Goal: Book appointment/travel/reservation: Book appointment/travel/reservation

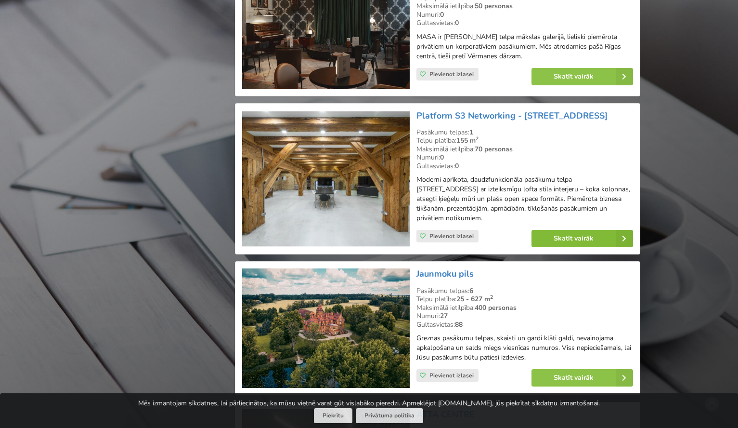
scroll to position [1449, 0]
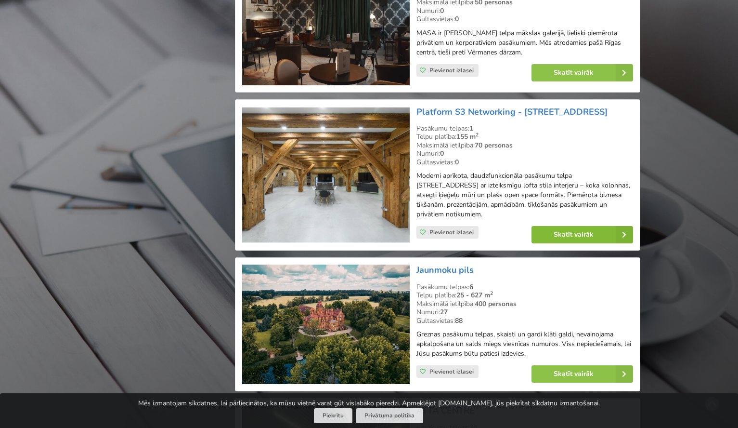
click at [562, 226] on link "Skatīt vairāk" at bounding box center [583, 234] width 102 height 17
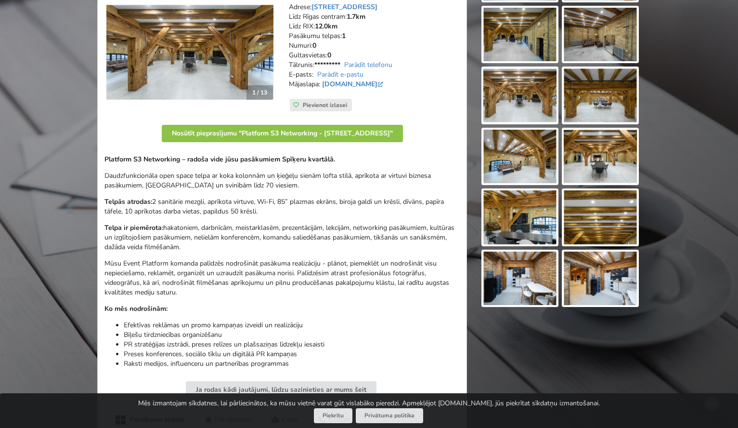
scroll to position [173, 0]
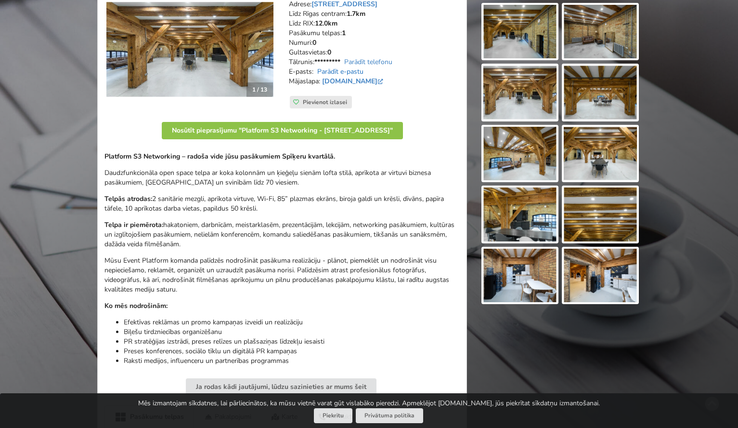
click at [340, 67] on link "Parādīt e-pastu" at bounding box center [340, 71] width 46 height 9
drag, startPoint x: 402, startPoint y: 67, endPoint x: 314, endPoint y: 63, distance: 88.3
click at [314, 63] on address "Adrese: Spīķeru iela 3, Rīga Līdz Rīgas centram: 1.7km Līdz RIX: 12.0km Pasākum…" at bounding box center [374, 48] width 171 height 96
click at [412, 104] on div "Adrese: Spīķeru iela 3, Rīga Līdz Rīgas centram: 1.7km Līdz RIX: 12.0km Pasākum…" at bounding box center [374, 54] width 184 height 122
drag, startPoint x: 407, startPoint y: 67, endPoint x: 315, endPoint y: 65, distance: 91.6
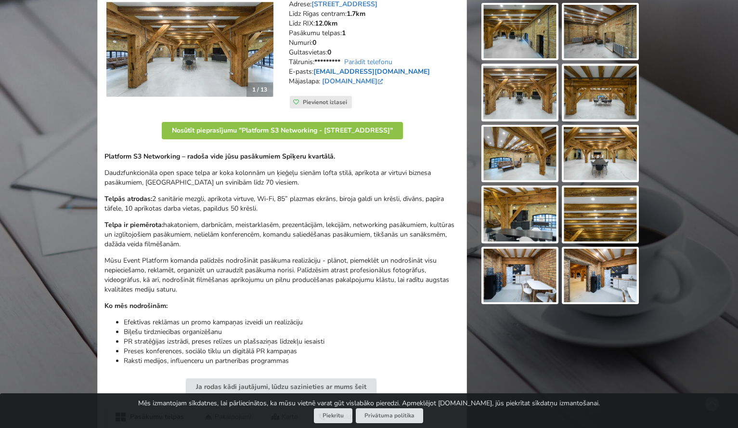
click at [315, 65] on address "Adrese: Spīķeru iela 3, Rīga Līdz Rīgas centram: 1.7km Līdz RIX: 12.0km Pasākum…" at bounding box center [374, 48] width 171 height 96
copy address "dm@metropolisgroups.com"
click at [409, 195] on p "Telpās atrodas: 2 sanitārie mezgli, aprīkota virtuve, Wi-Fi, 85” plazmas ekrāns…" at bounding box center [282, 203] width 355 height 19
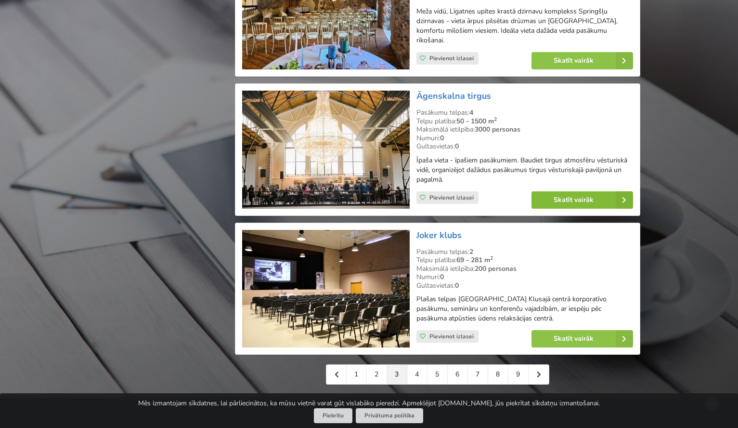
scroll to position [2052, 0]
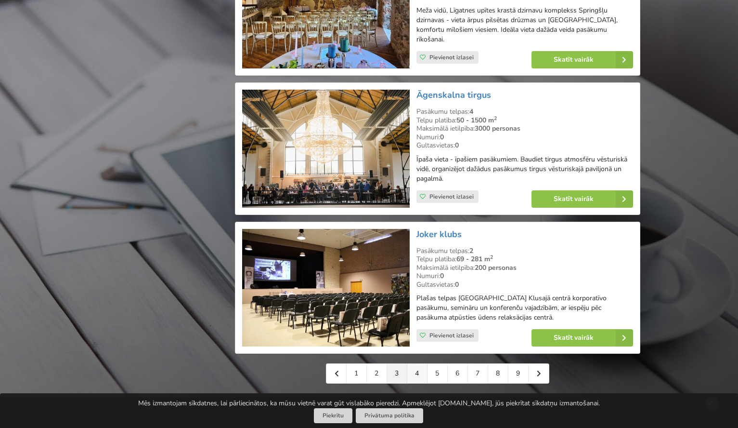
click at [418, 364] on link "4" at bounding box center [417, 373] width 20 height 19
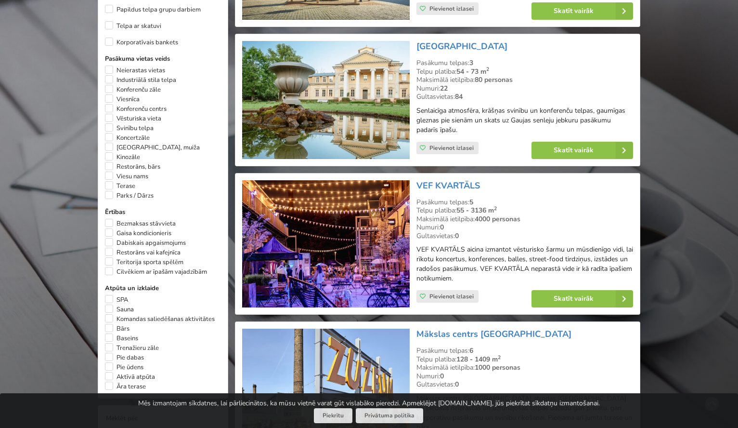
scroll to position [541, 0]
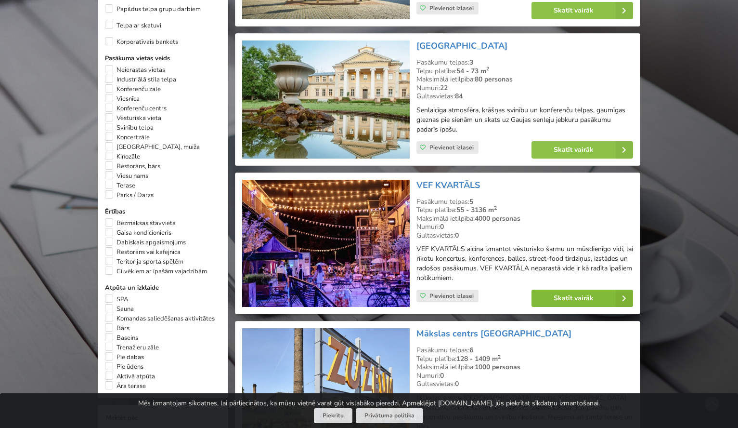
click at [564, 291] on link "Skatīt vairāk" at bounding box center [583, 297] width 102 height 17
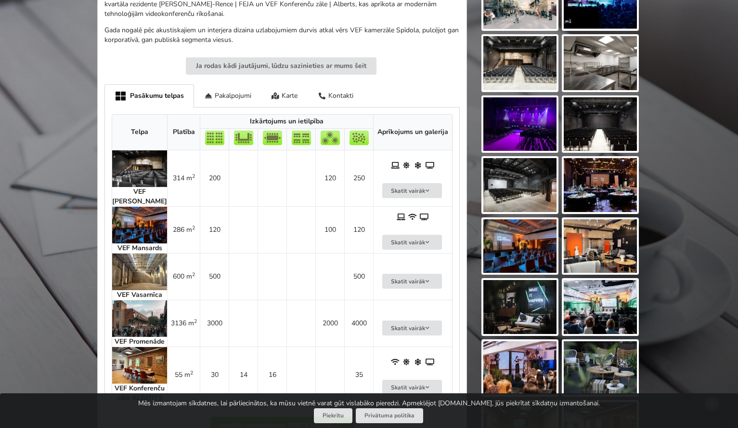
scroll to position [454, 0]
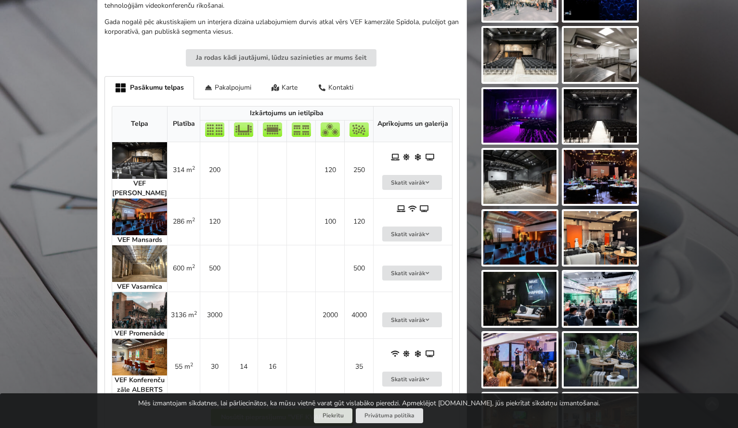
click at [595, 174] on img at bounding box center [600, 177] width 73 height 54
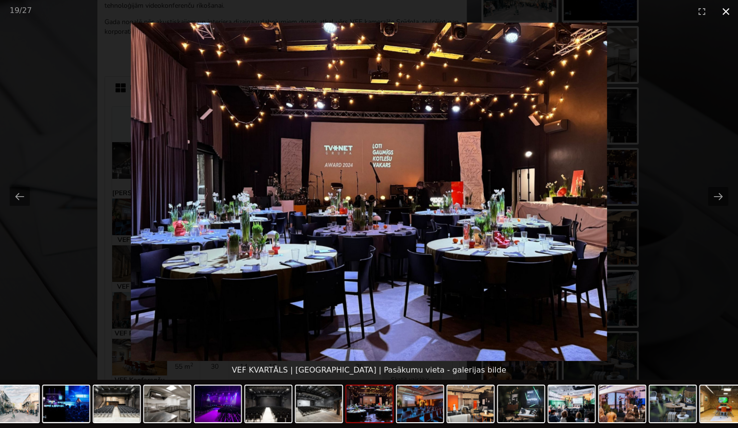
click at [725, 12] on button "Close gallery" at bounding box center [726, 11] width 24 height 23
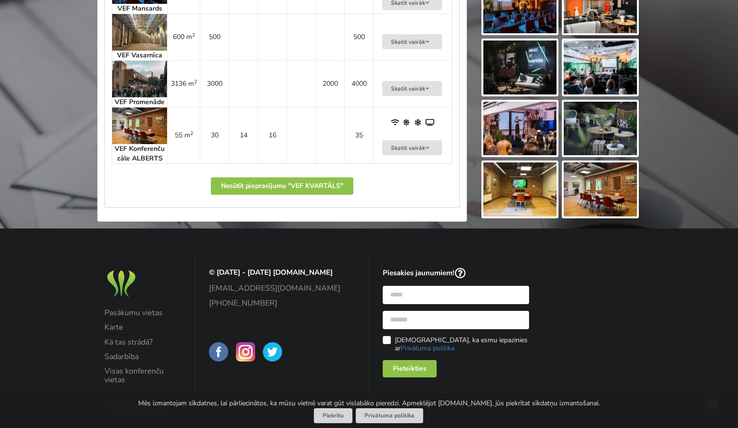
scroll to position [687, 0]
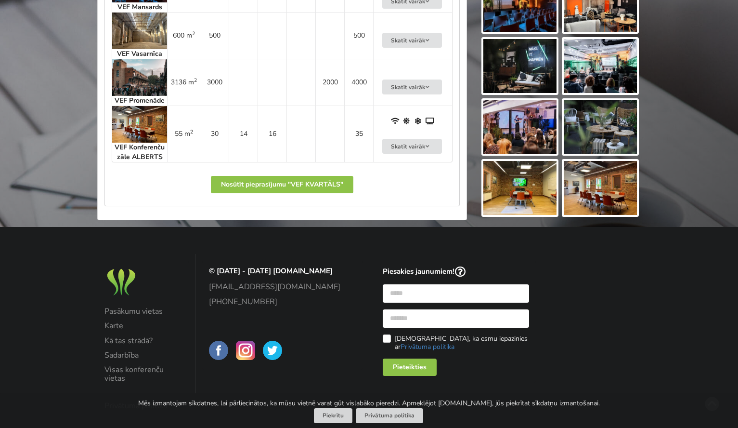
click at [261, 186] on button "Nosūtīt pieprasījumu "VEF KVARTĀLS"" at bounding box center [282, 184] width 143 height 17
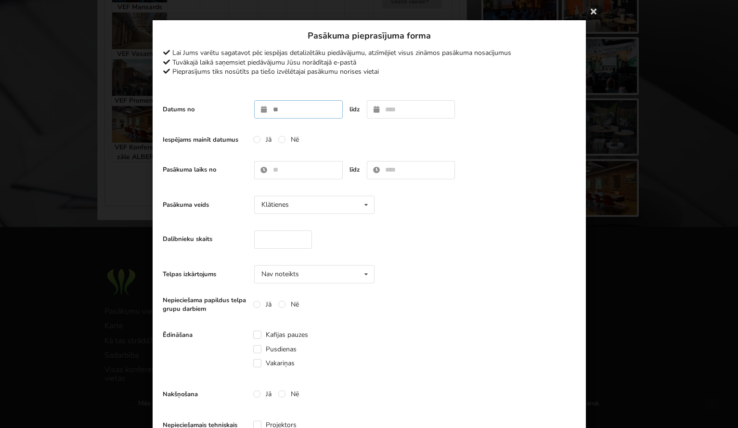
click at [291, 109] on input "text" at bounding box center [298, 109] width 89 height 18
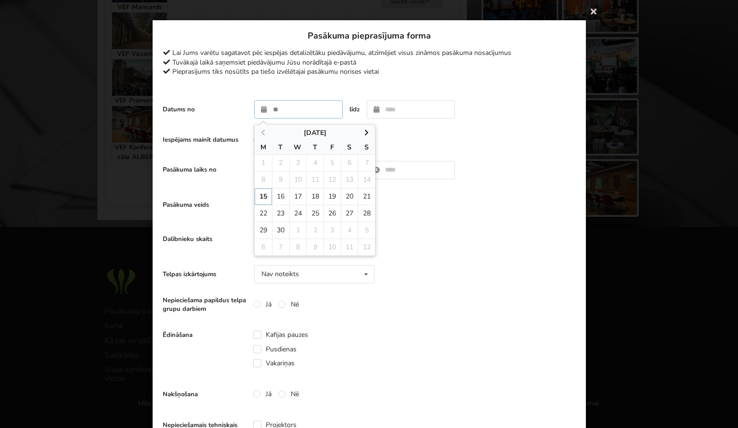
click at [368, 126] on th "September 2025" at bounding box center [315, 133] width 120 height 16
type input "**********"
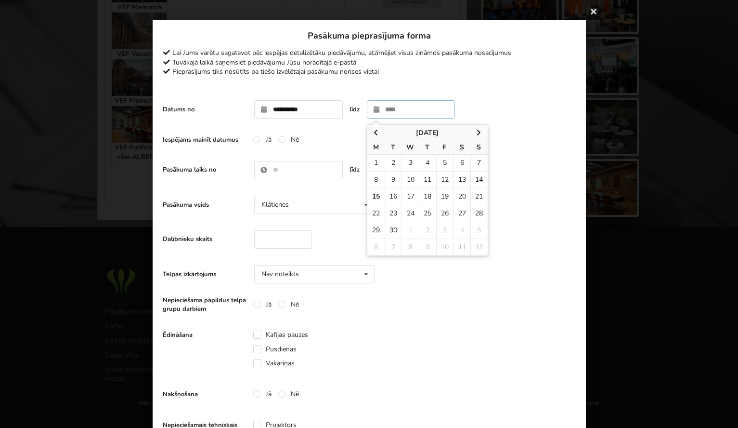
click at [478, 131] on icon at bounding box center [479, 132] width 8 height 7
click at [480, 126] on th "September 2025" at bounding box center [427, 133] width 120 height 16
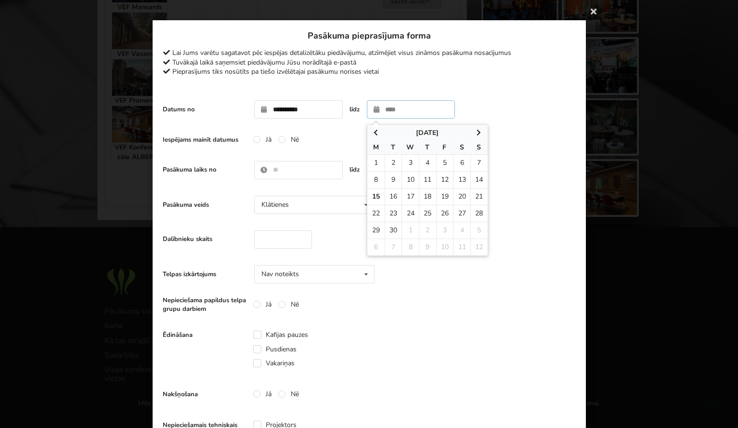
click at [480, 129] on icon at bounding box center [479, 132] width 8 height 7
click at [477, 130] on icon at bounding box center [479, 132] width 8 height 7
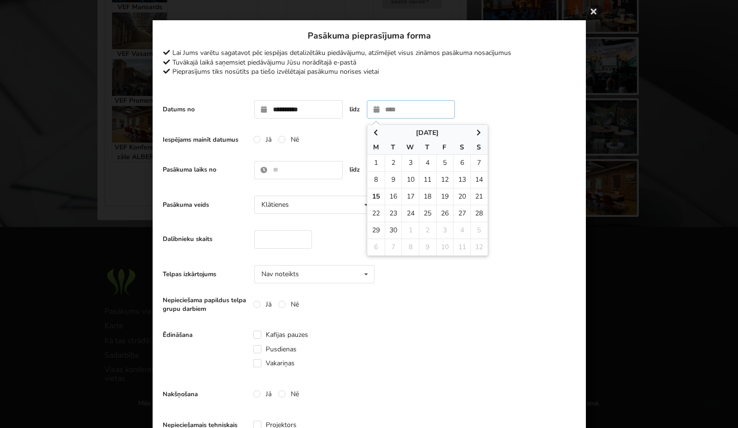
drag, startPoint x: 477, startPoint y: 130, endPoint x: 471, endPoint y: 144, distance: 14.9
click at [477, 130] on icon at bounding box center [479, 132] width 8 height 7
click at [378, 129] on icon at bounding box center [376, 132] width 8 height 7
drag, startPoint x: 458, startPoint y: 140, endPoint x: 476, endPoint y: 129, distance: 21.4
click at [459, 138] on thead "September 2025 M T W T F S S" at bounding box center [427, 140] width 120 height 30
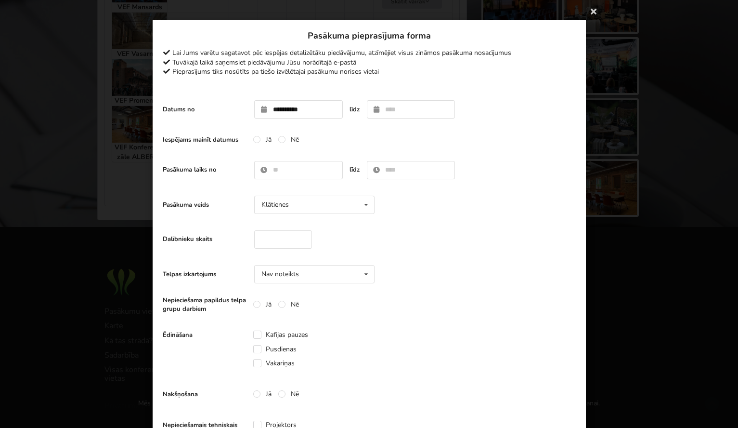
drag, startPoint x: 501, startPoint y: 124, endPoint x: 354, endPoint y: 188, distance: 160.7
click at [283, 139] on label "Nē" at bounding box center [288, 139] width 21 height 8
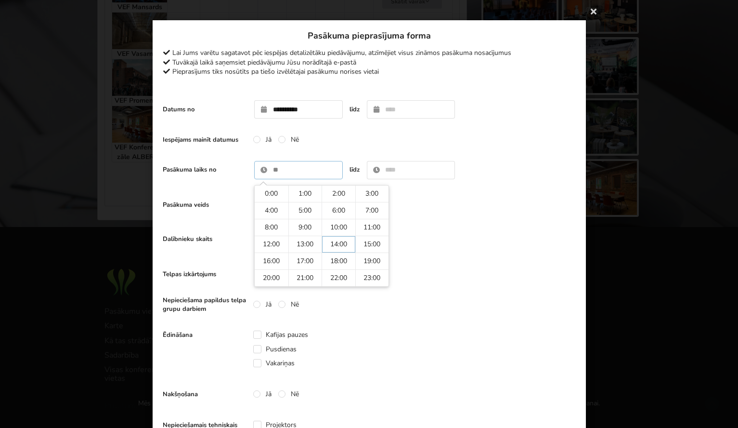
click at [288, 174] on input "text" at bounding box center [298, 170] width 89 height 18
type input "*****"
click at [396, 173] on input "text" at bounding box center [411, 170] width 89 height 18
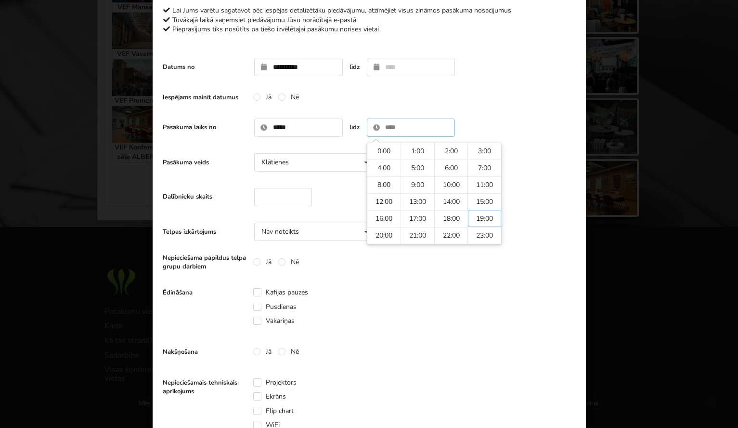
scroll to position [44, 0]
type input "*****"
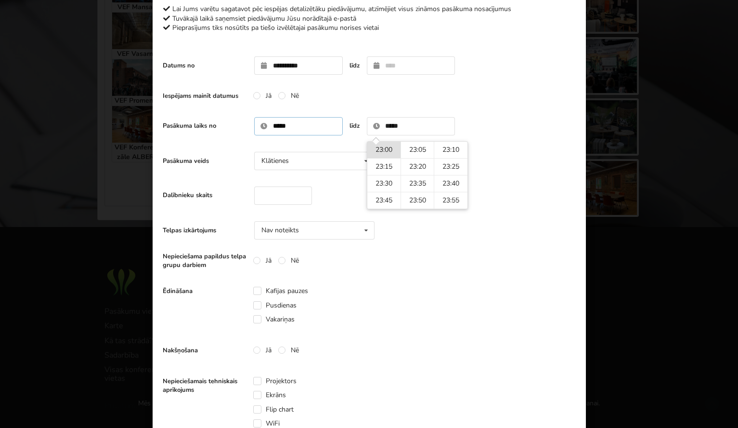
click at [329, 122] on input "*****" at bounding box center [298, 126] width 89 height 18
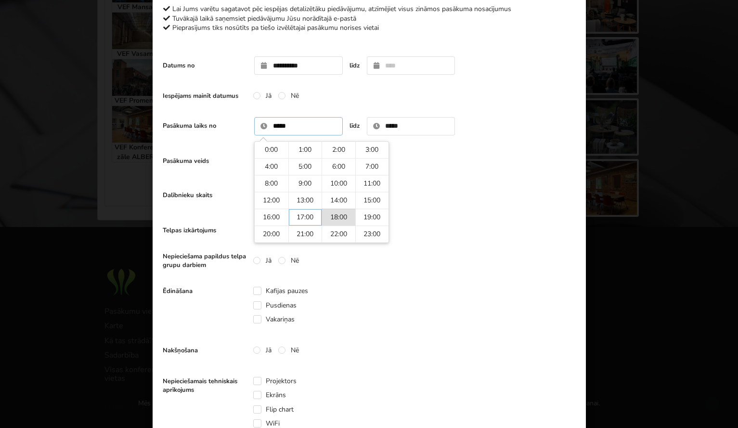
type input "*****"
click at [488, 244] on div "Telpas izkārtojums Nav noteikts Nav noteikts Teātris U-Veids Sapulce Klase" at bounding box center [369, 230] width 413 height 28
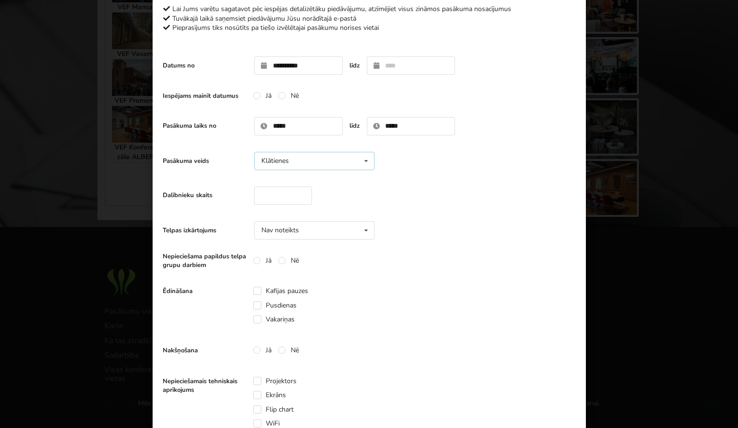
click at [329, 166] on div "Klātienes Klātienes Tiešsaistes Klātienes ar tiešraidi" at bounding box center [314, 161] width 120 height 18
drag, startPoint x: 431, startPoint y: 177, endPoint x: 400, endPoint y: 181, distance: 31.1
click at [431, 177] on form "**********" at bounding box center [369, 415] width 413 height 726
click at [285, 196] on input "number" at bounding box center [283, 195] width 58 height 18
click at [301, 195] on input "*" at bounding box center [283, 195] width 58 height 18
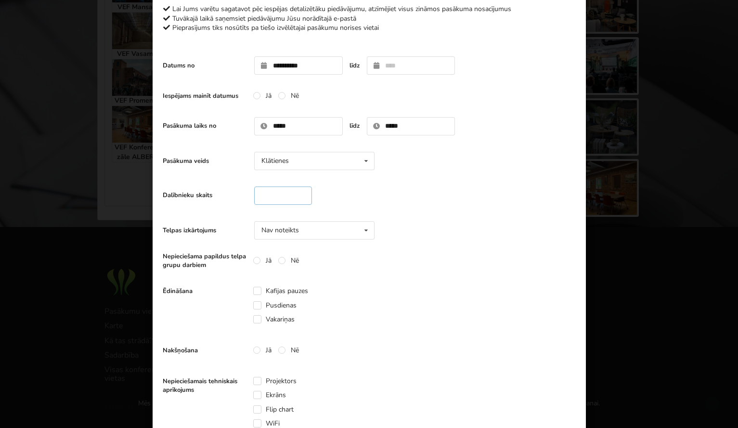
click at [302, 195] on input "*" at bounding box center [283, 195] width 58 height 18
drag, startPoint x: 279, startPoint y: 197, endPoint x: 229, endPoint y: 196, distance: 50.1
click at [229, 196] on div "Dalībnieku skaits *" at bounding box center [241, 195] width 156 height 18
type input "**"
drag, startPoint x: 448, startPoint y: 227, endPoint x: 406, endPoint y: 229, distance: 41.9
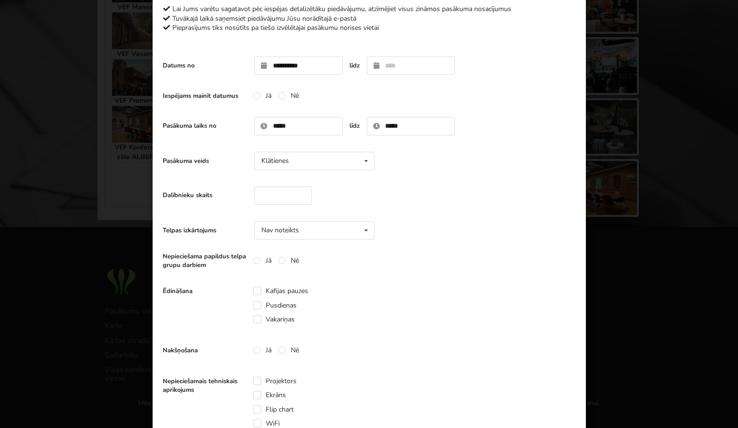
click at [448, 226] on div "Telpas izkārtojums Nav noteikts Nav noteikts Teātris U-Veids Sapulce Klase" at bounding box center [369, 230] width 413 height 28
click at [341, 228] on div "Nav noteikts Nav noteikts Teātris U-Veids Sapulce Klase" at bounding box center [314, 230] width 120 height 18
click at [445, 204] on div "Dalībnieku skaits **" at bounding box center [369, 196] width 413 height 28
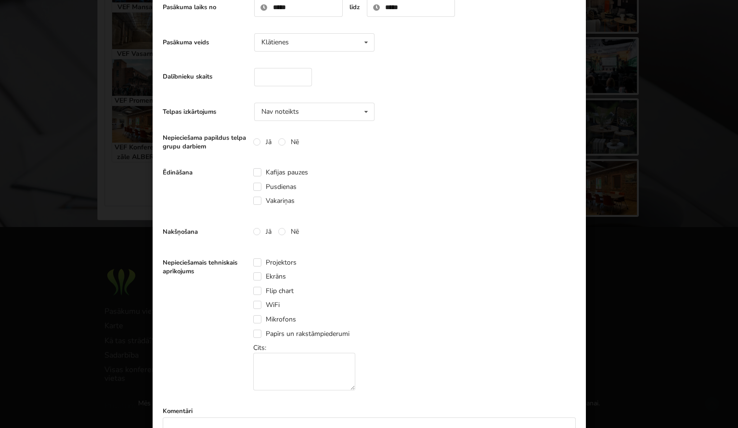
scroll to position [164, 0]
click at [257, 203] on label "Vakariņas" at bounding box center [273, 199] width 41 height 8
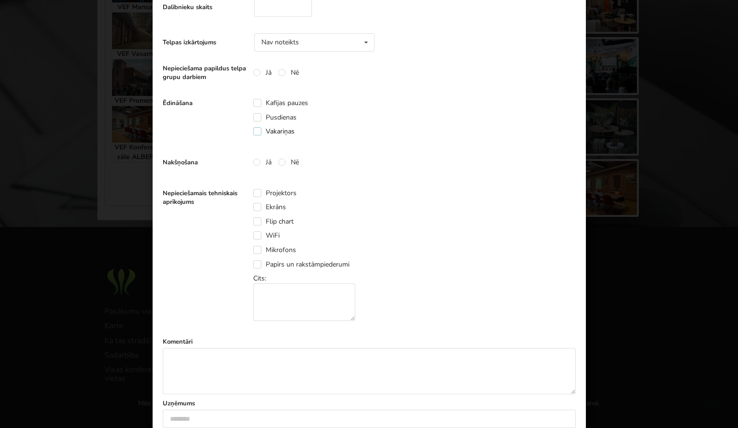
scroll to position [236, 0]
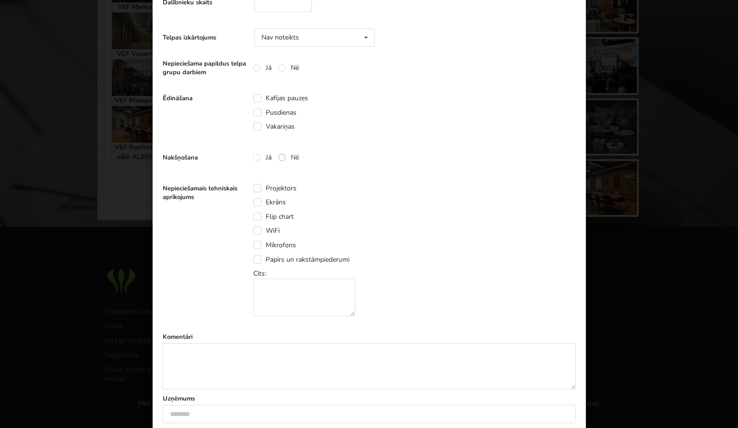
click at [284, 159] on label "Nē" at bounding box center [288, 157] width 21 height 8
click at [261, 224] on div "Projektors Ekrāns Flip chart WiFi Mikrofons" at bounding box center [311, 250] width 116 height 142
click at [256, 229] on label "WiFi" at bounding box center [266, 230] width 26 height 8
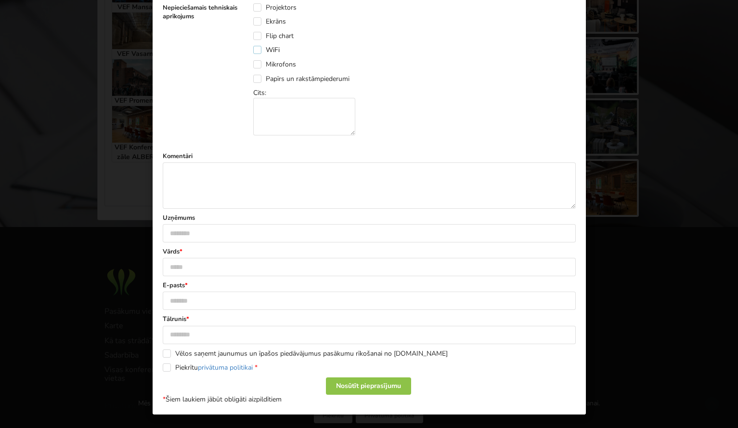
scroll to position [417, 0]
click at [250, 229] on input "text" at bounding box center [369, 233] width 413 height 18
type input "*********"
click at [247, 174] on textarea at bounding box center [369, 185] width 413 height 46
type textarea "**********"
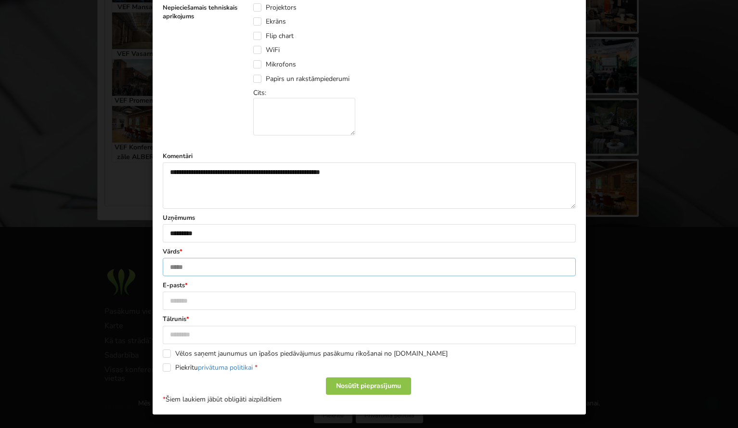
click at [209, 267] on input "text" at bounding box center [369, 267] width 413 height 18
type input "*******"
click at [209, 300] on input "text" at bounding box center [369, 300] width 413 height 18
type input "**********"
type input "********"
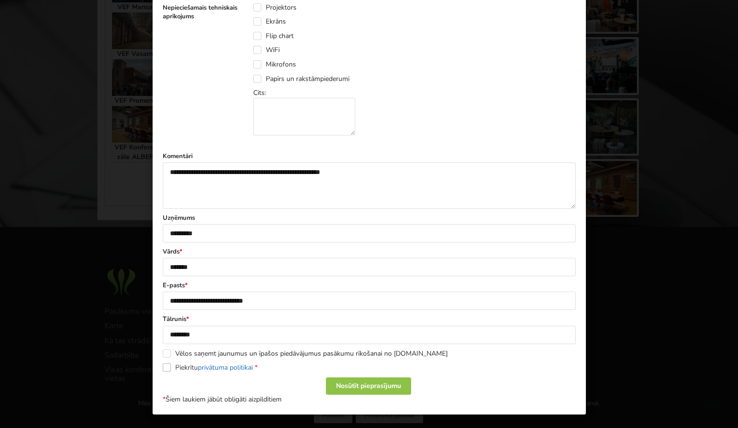
drag, startPoint x: 172, startPoint y: 367, endPoint x: 225, endPoint y: 368, distance: 53.5
click at [172, 367] on label "Piekrītu privātuma politikai *" at bounding box center [210, 367] width 95 height 8
click at [367, 380] on div "Nosūtīt pieprasījumu" at bounding box center [368, 385] width 85 height 17
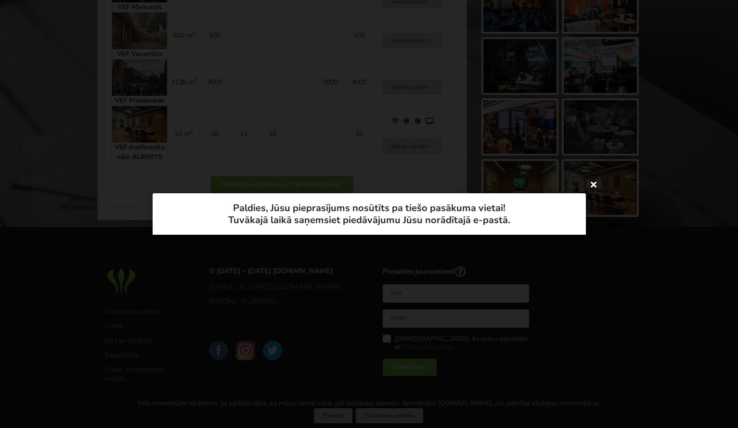
click at [593, 182] on icon at bounding box center [593, 183] width 15 height 15
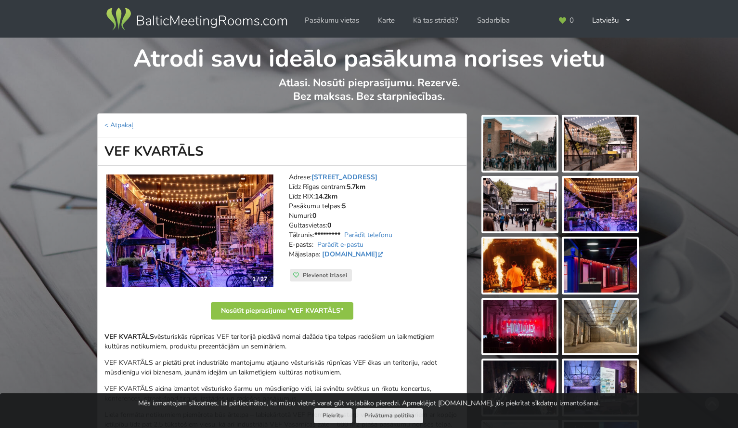
scroll to position [687, 0]
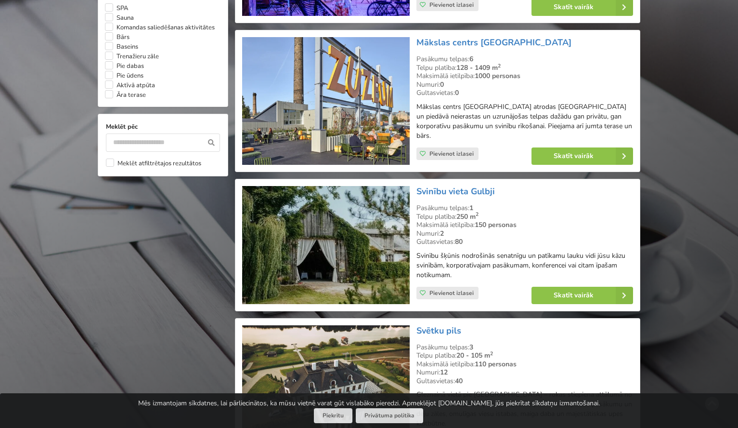
scroll to position [833, 0]
click at [576, 147] on link "Skatīt vairāk" at bounding box center [583, 155] width 102 height 17
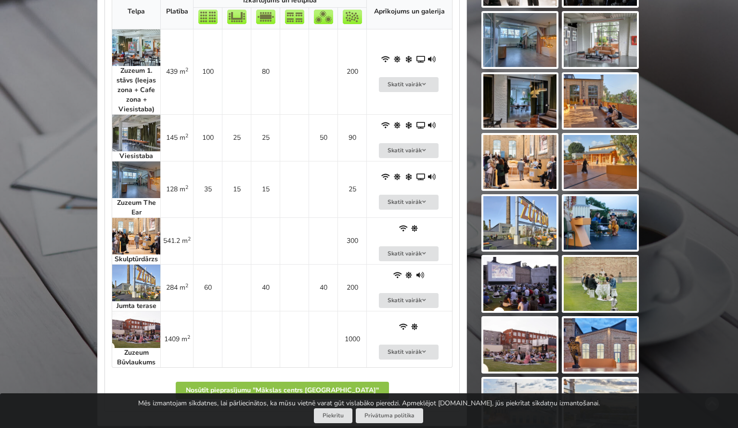
scroll to position [592, 0]
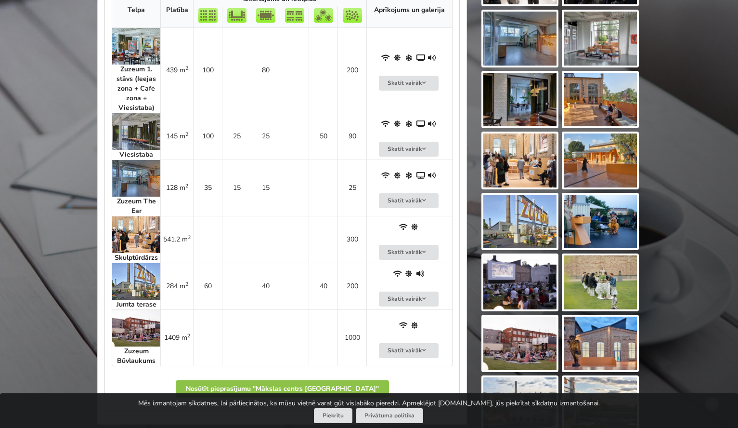
click at [143, 123] on img at bounding box center [136, 131] width 48 height 37
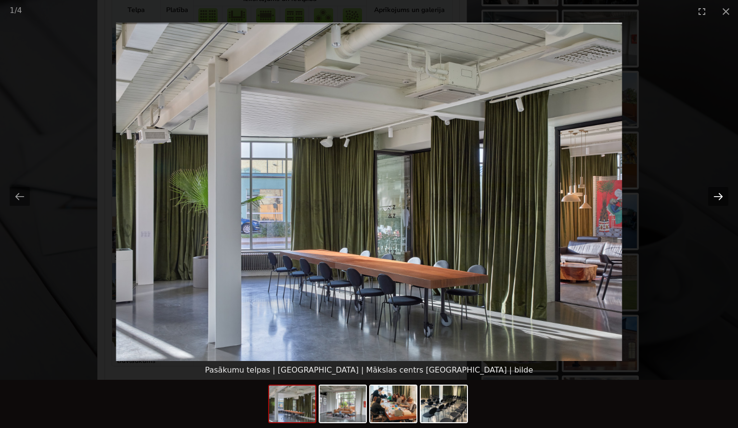
click at [716, 198] on button "Next slide" at bounding box center [718, 196] width 20 height 19
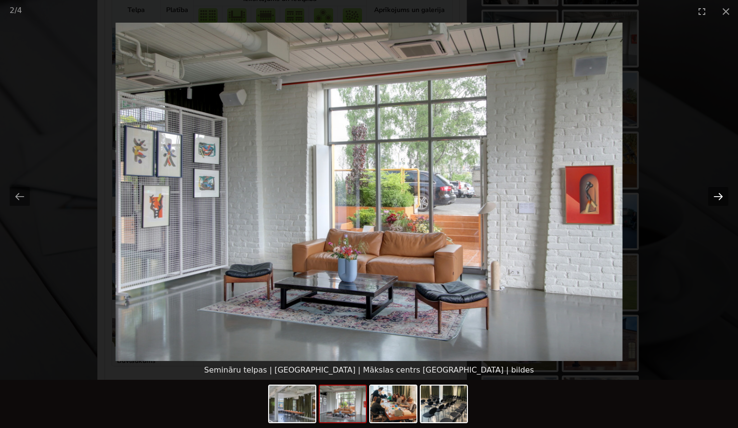
click at [716, 198] on button "Next slide" at bounding box center [718, 196] width 20 height 19
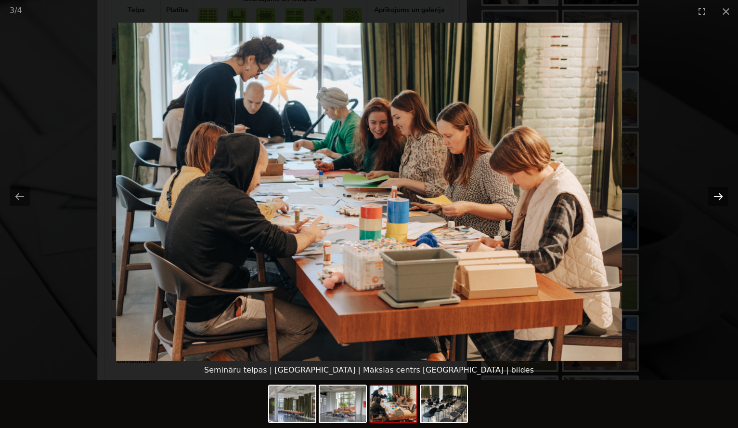
click at [716, 198] on button "Next slide" at bounding box center [718, 196] width 20 height 19
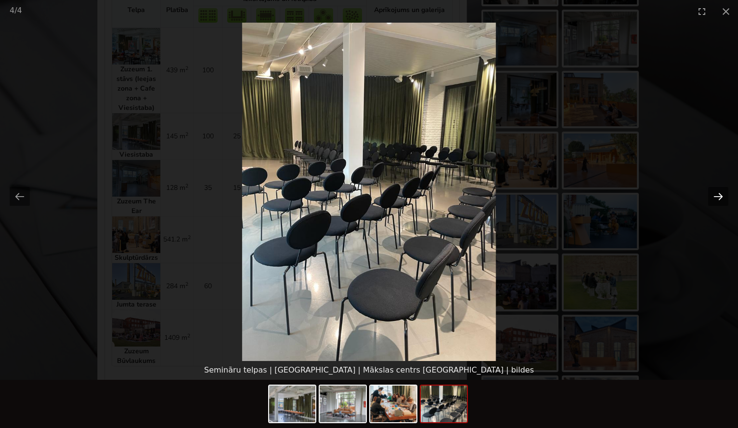
click at [716, 198] on button "Next slide" at bounding box center [718, 196] width 20 height 19
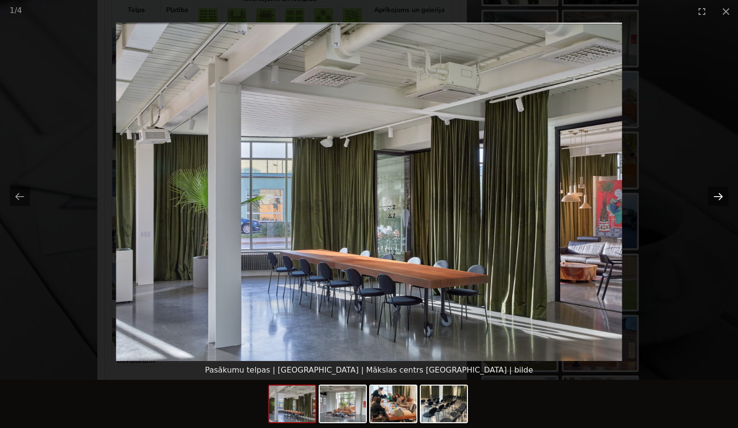
click at [716, 198] on button "Next slide" at bounding box center [718, 196] width 20 height 19
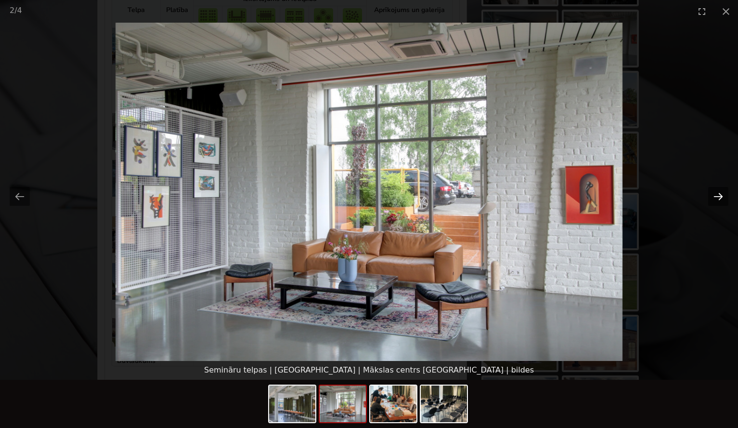
click at [716, 198] on button "Next slide" at bounding box center [718, 196] width 20 height 19
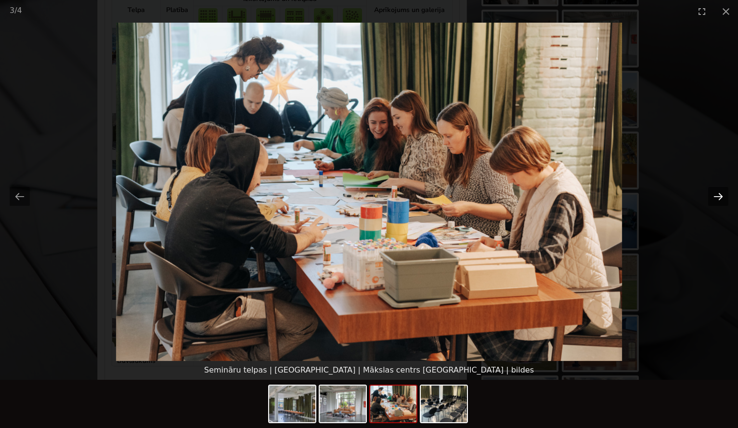
click at [716, 198] on button "Next slide" at bounding box center [718, 196] width 20 height 19
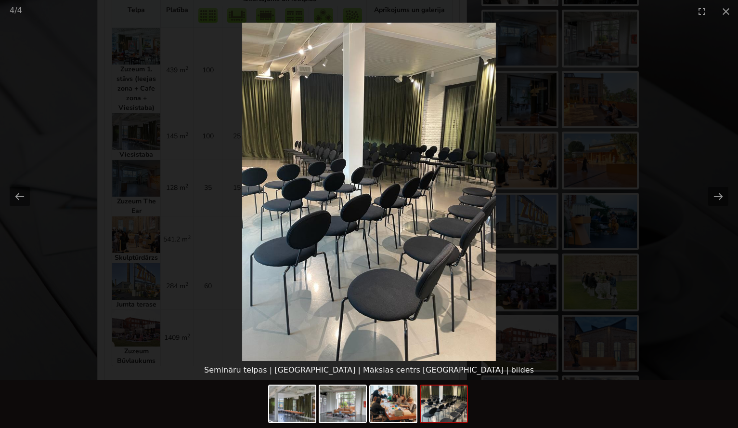
scroll to position [593, 0]
drag, startPoint x: 730, startPoint y: 13, endPoint x: 660, endPoint y: 29, distance: 71.7
click at [730, 13] on button "Close gallery" at bounding box center [726, 11] width 24 height 23
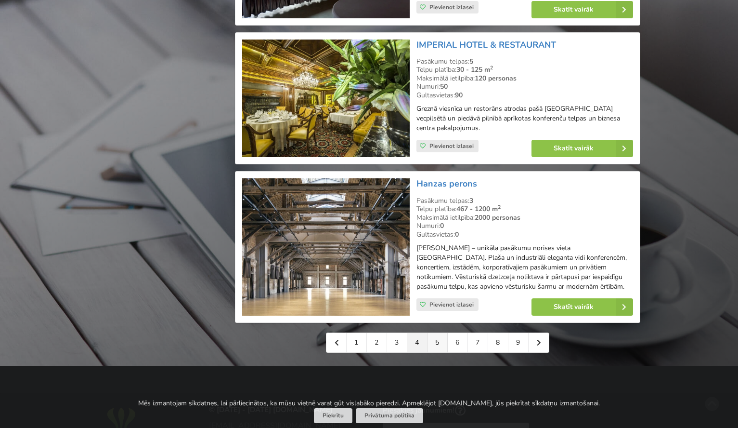
scroll to position [2111, 0]
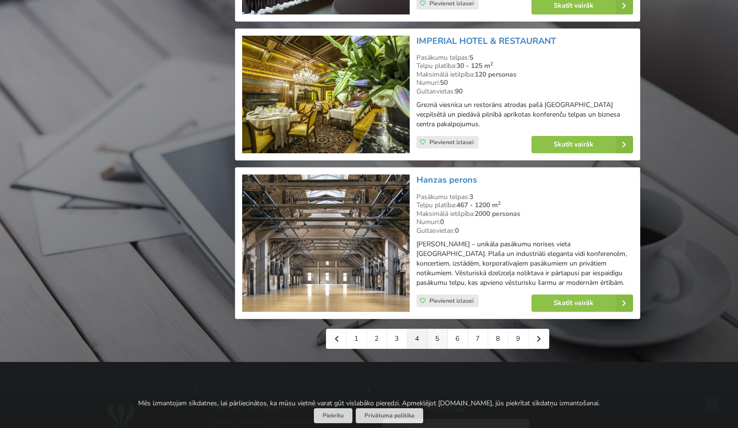
click at [440, 329] on link "5" at bounding box center [438, 338] width 20 height 19
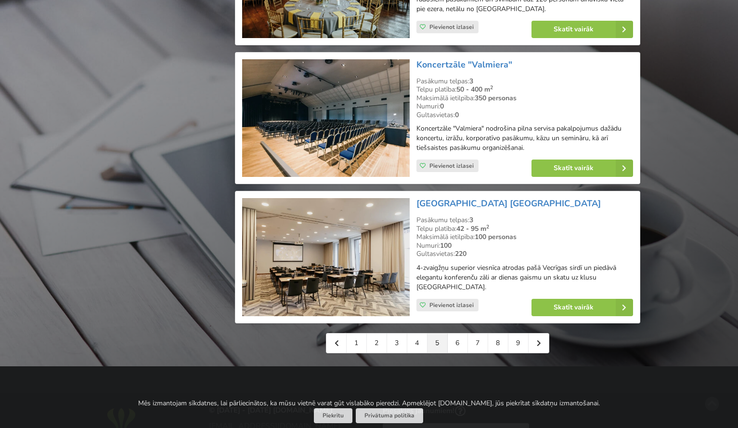
scroll to position [2048, 0]
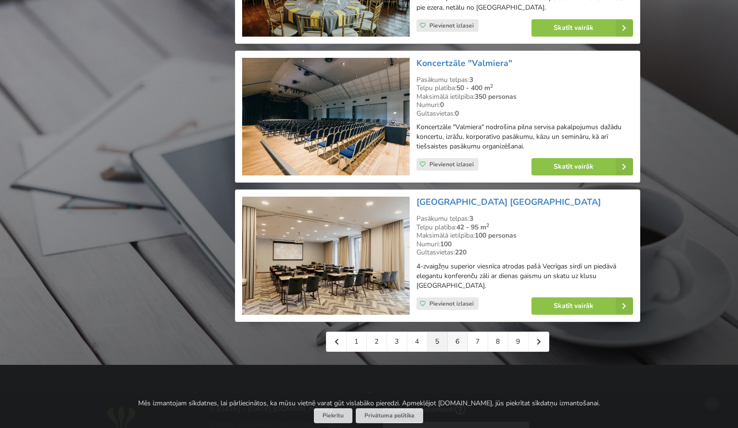
click at [464, 332] on link "6" at bounding box center [458, 341] width 20 height 19
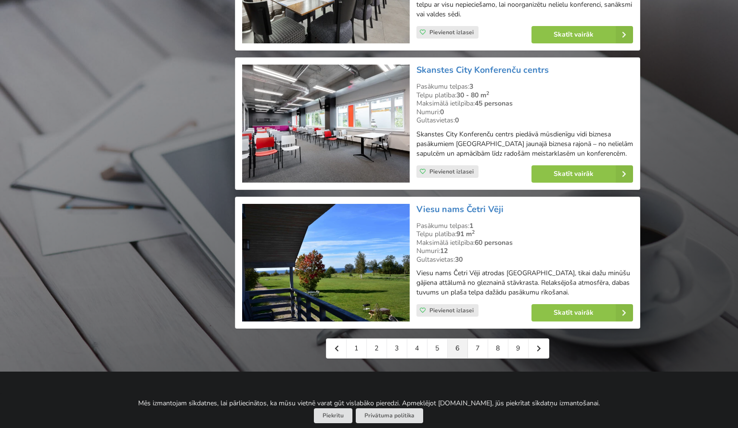
scroll to position [2095, 0]
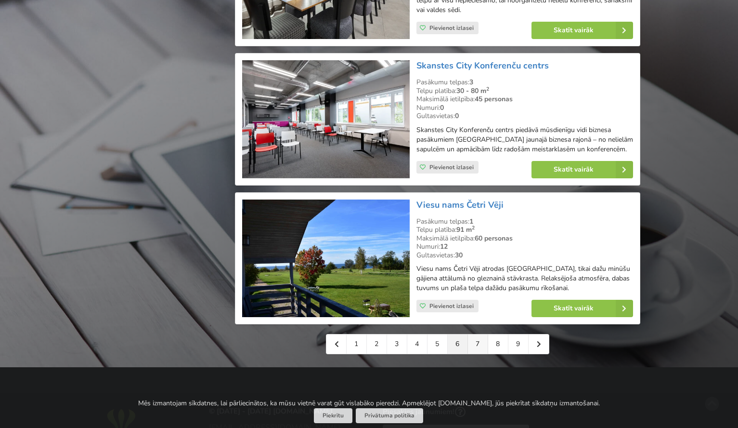
click at [476, 334] on link "7" at bounding box center [478, 343] width 20 height 19
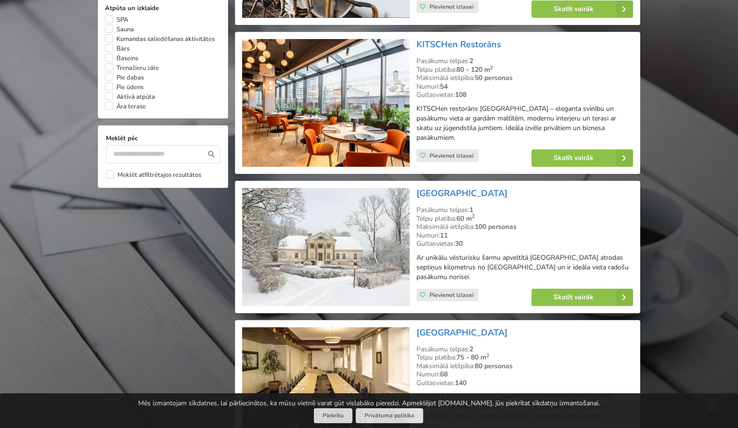
scroll to position [823, 0]
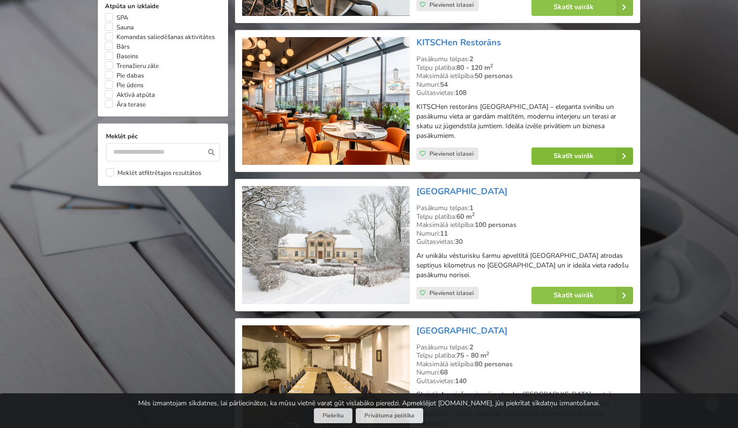
click at [570, 147] on link "Skatīt vairāk" at bounding box center [583, 155] width 102 height 17
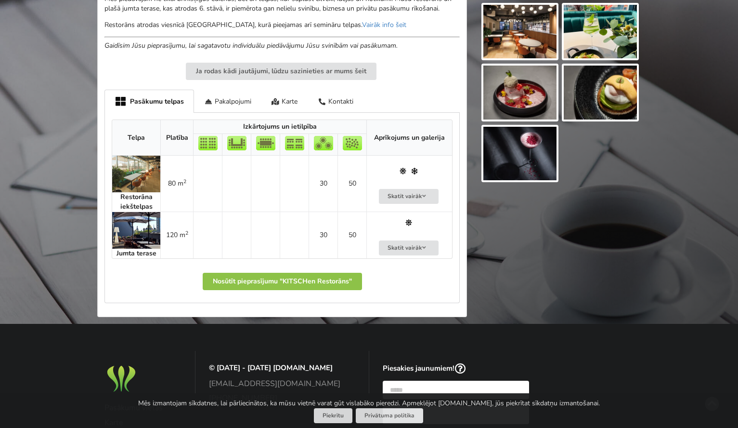
scroll to position [418, 0]
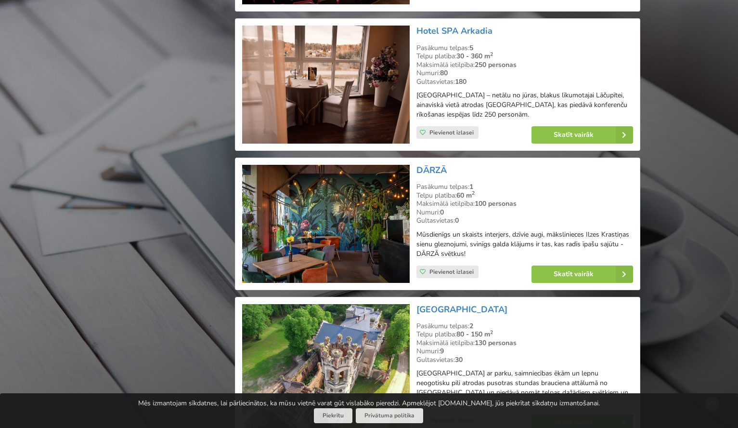
scroll to position [1405, 0]
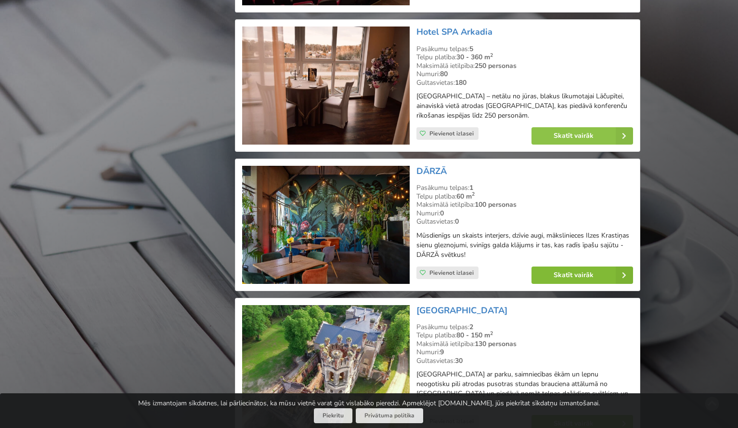
click at [564, 266] on link "Skatīt vairāk" at bounding box center [583, 274] width 102 height 17
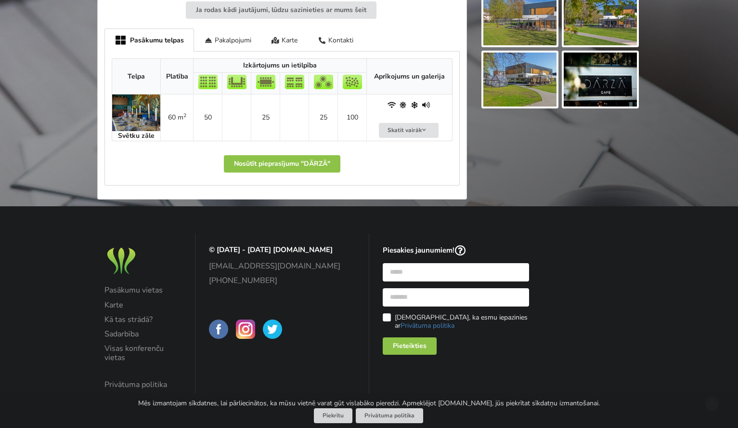
scroll to position [429, 0]
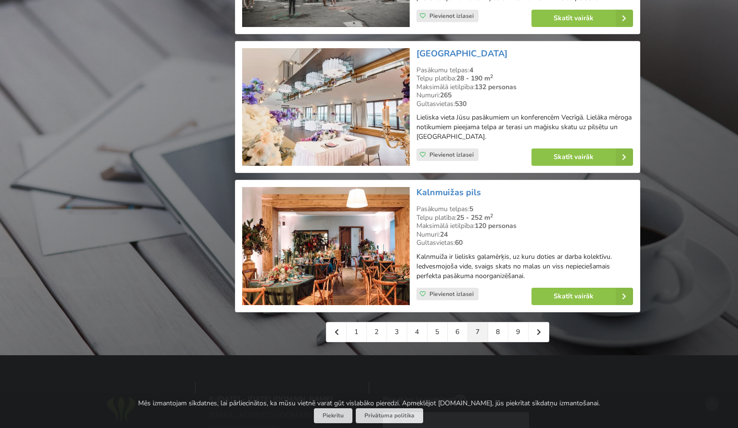
scroll to position [2085, 0]
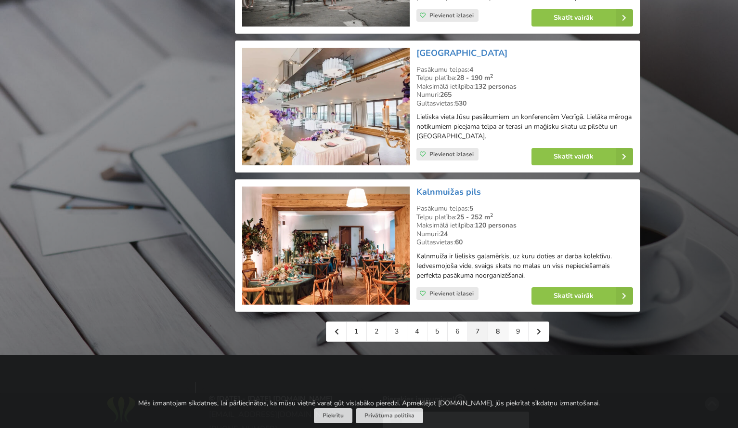
click at [496, 322] on link "8" at bounding box center [498, 331] width 20 height 19
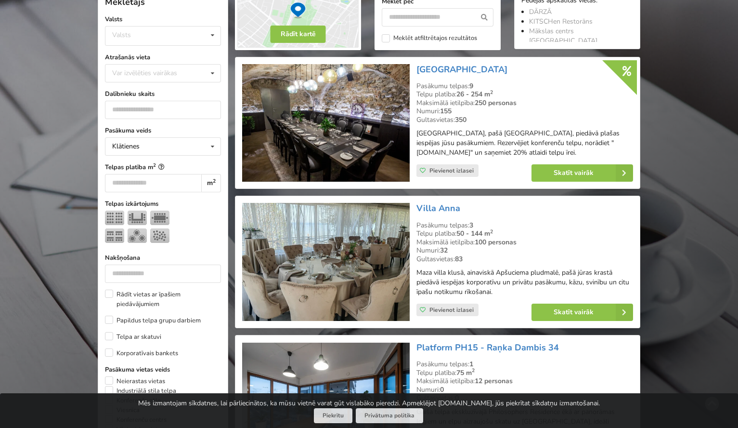
scroll to position [233, 0]
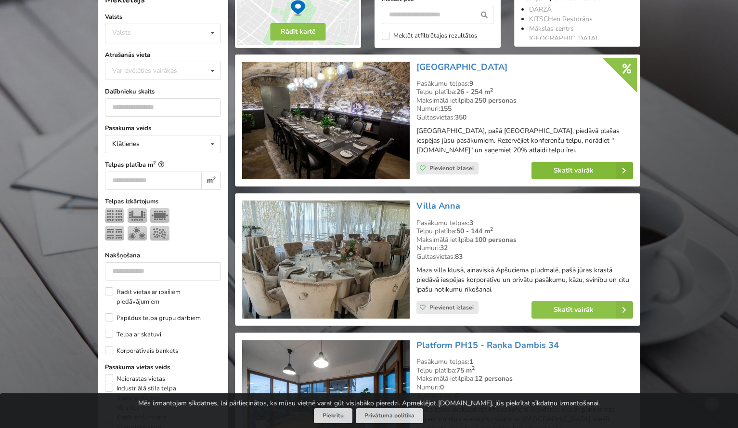
click at [574, 170] on link "Skatīt vairāk" at bounding box center [583, 170] width 102 height 17
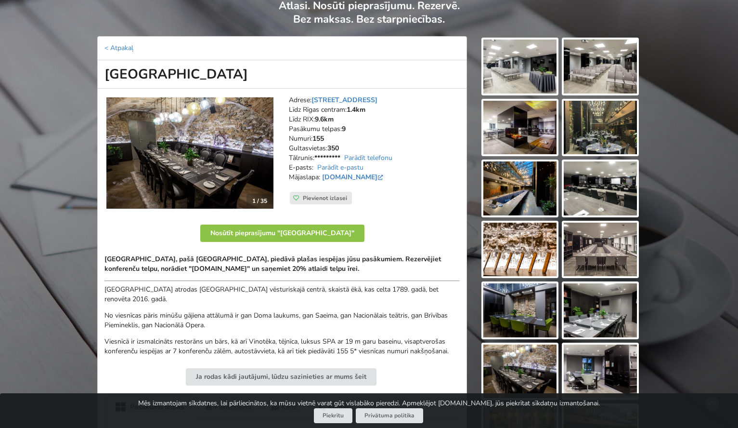
scroll to position [81, 0]
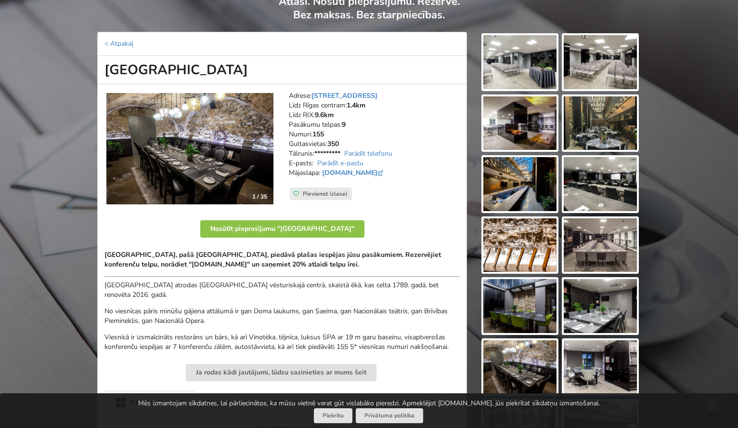
click at [594, 122] on img at bounding box center [600, 123] width 73 height 54
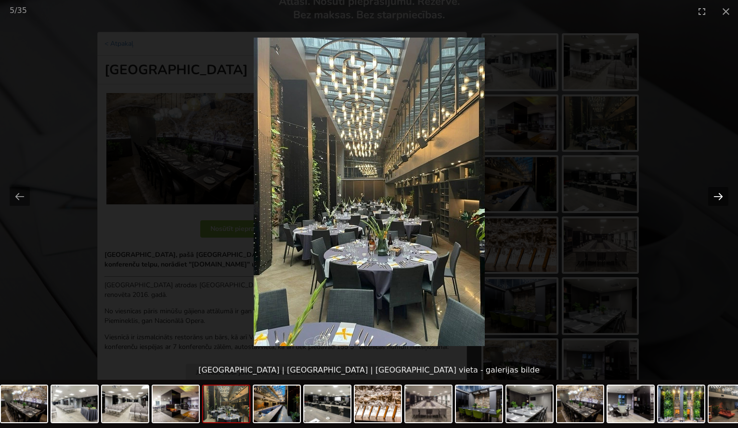
click at [724, 197] on button "Next slide" at bounding box center [718, 196] width 20 height 19
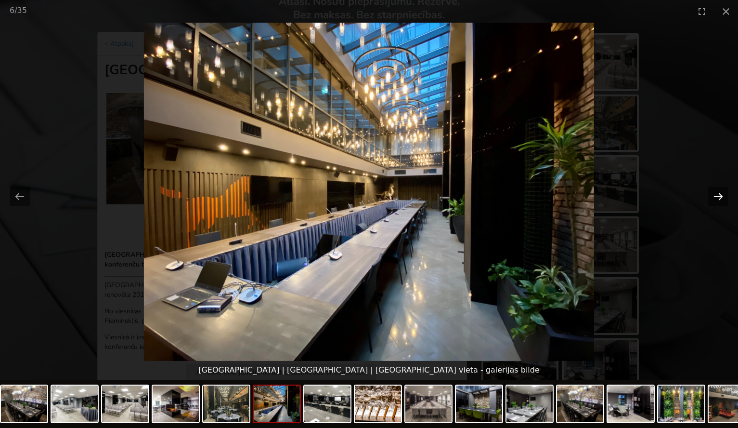
click at [724, 197] on button "Next slide" at bounding box center [718, 196] width 20 height 19
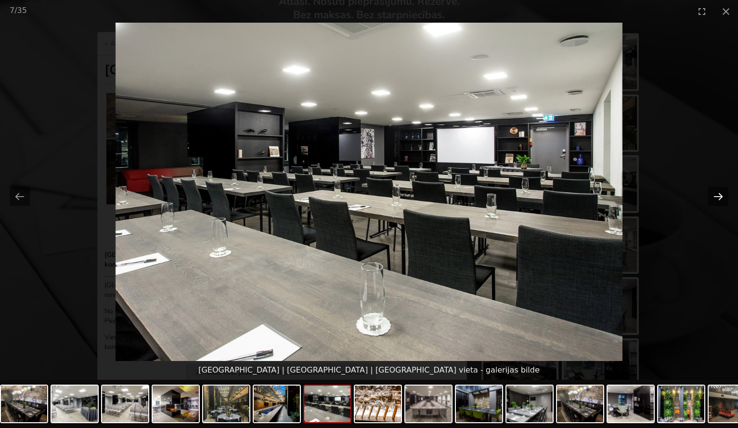
click at [724, 197] on button "Next slide" at bounding box center [718, 196] width 20 height 19
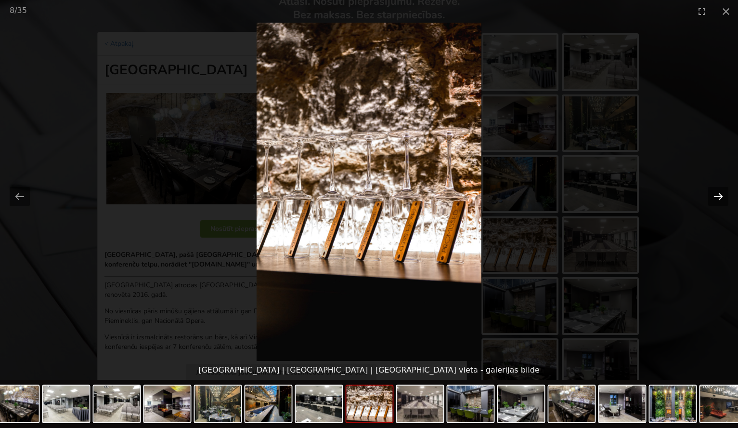
click at [724, 197] on button "Next slide" at bounding box center [718, 196] width 20 height 19
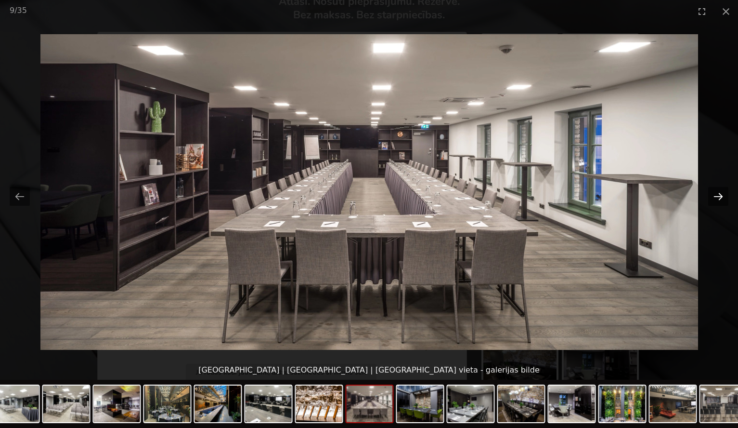
click at [724, 197] on button "Next slide" at bounding box center [718, 196] width 20 height 19
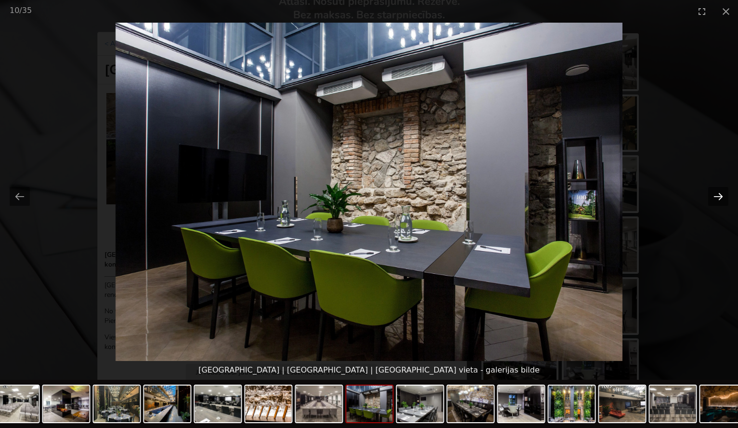
click at [724, 197] on button "Next slide" at bounding box center [718, 196] width 20 height 19
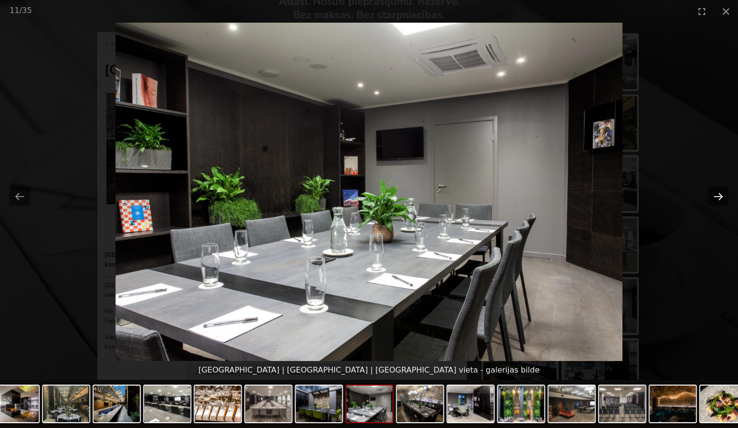
click at [724, 197] on button "Next slide" at bounding box center [718, 196] width 20 height 19
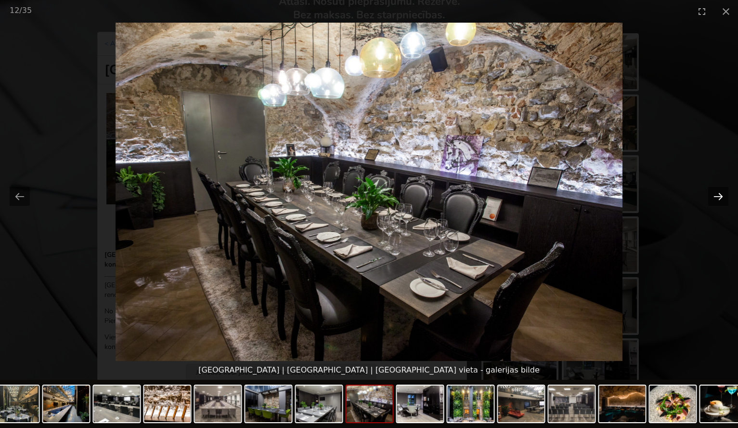
click at [724, 197] on button "Next slide" at bounding box center [718, 196] width 20 height 19
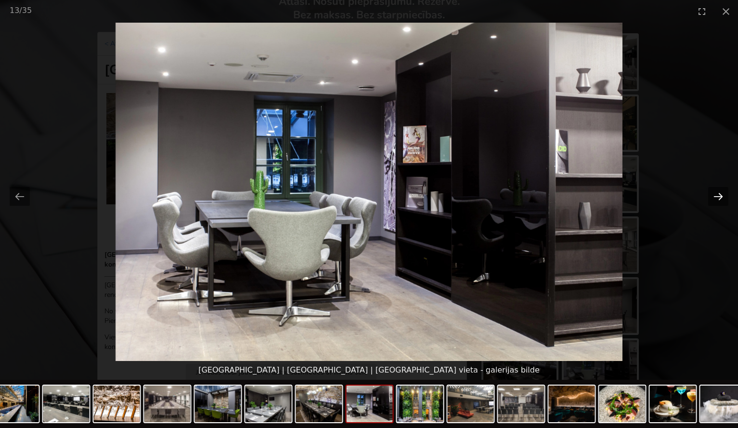
click at [724, 197] on button "Next slide" at bounding box center [718, 196] width 20 height 19
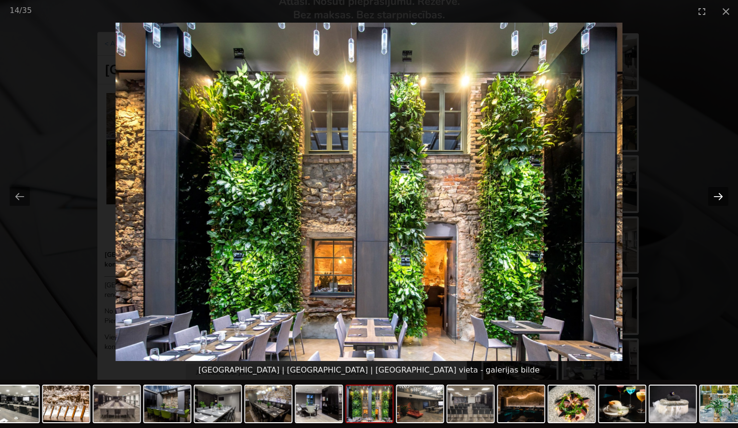
click at [724, 197] on button "Next slide" at bounding box center [718, 196] width 20 height 19
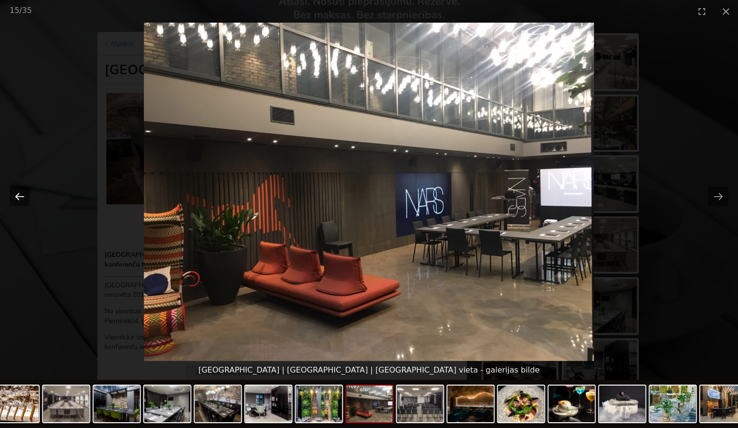
click at [18, 199] on button "Previous slide" at bounding box center [20, 196] width 20 height 19
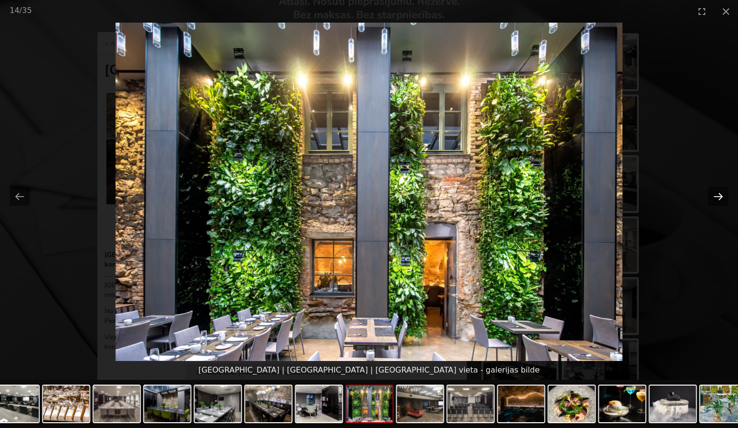
click at [722, 196] on button "Next slide" at bounding box center [718, 196] width 20 height 19
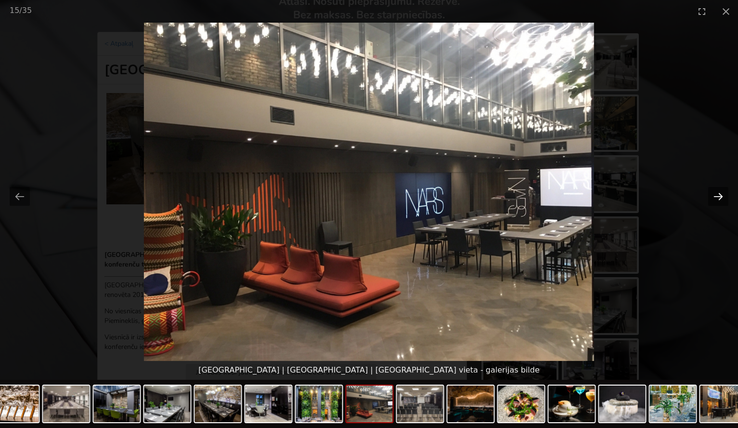
click at [722, 196] on button "Next slide" at bounding box center [718, 196] width 20 height 19
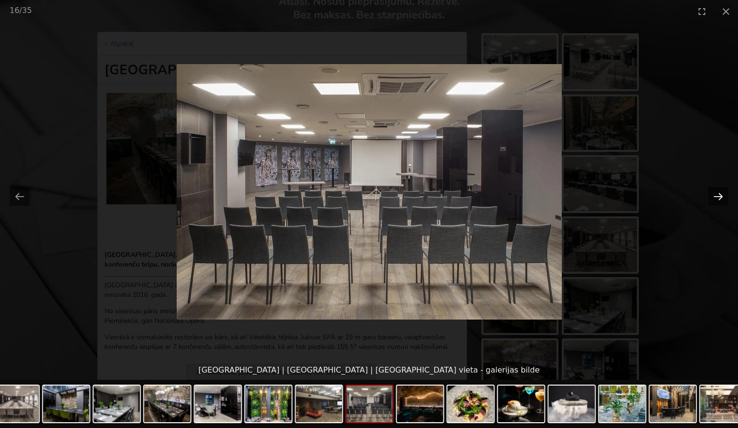
click at [722, 196] on button "Next slide" at bounding box center [718, 196] width 20 height 19
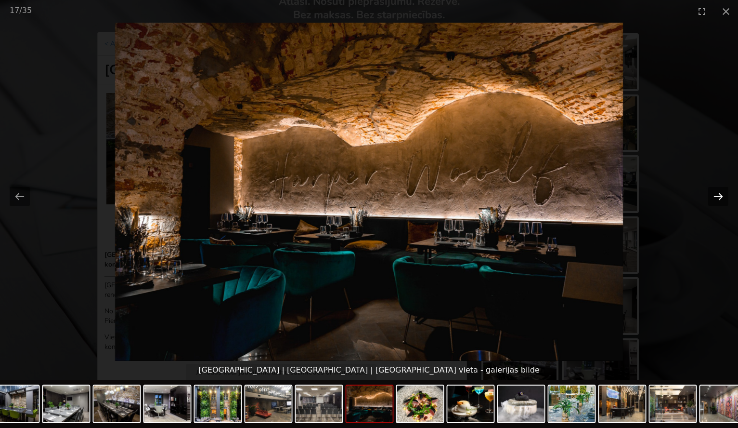
click at [722, 196] on button "Next slide" at bounding box center [718, 196] width 20 height 19
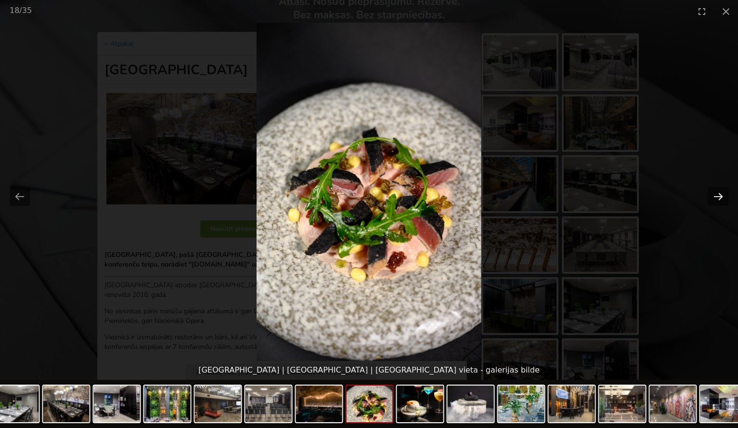
click at [721, 196] on button "Next slide" at bounding box center [718, 196] width 20 height 19
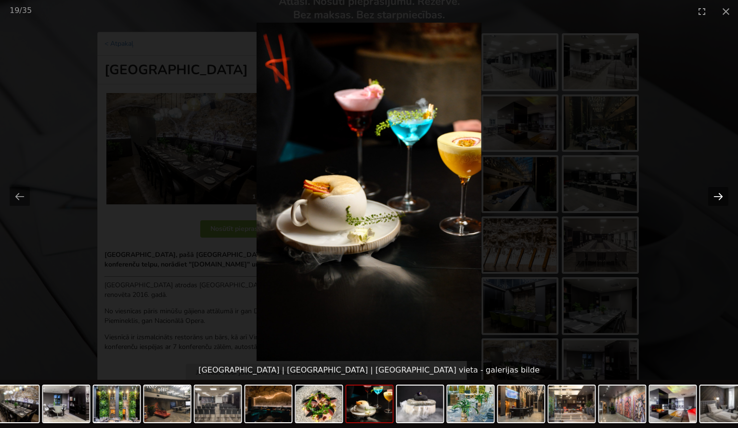
click at [721, 196] on button "Next slide" at bounding box center [718, 196] width 20 height 19
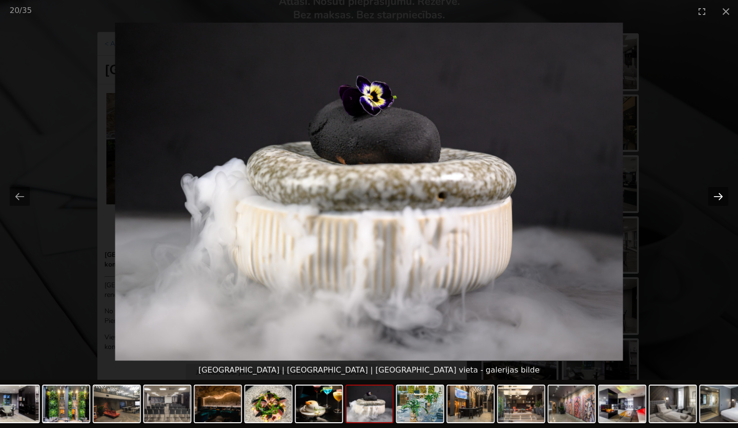
click at [721, 196] on button "Next slide" at bounding box center [718, 196] width 20 height 19
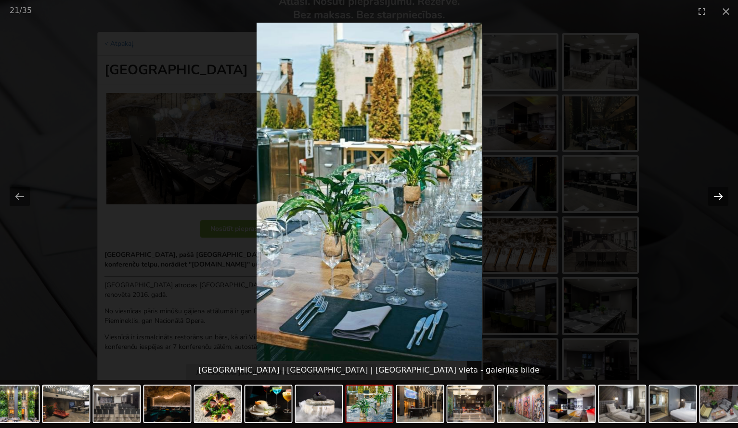
click at [721, 196] on button "Next slide" at bounding box center [718, 196] width 20 height 19
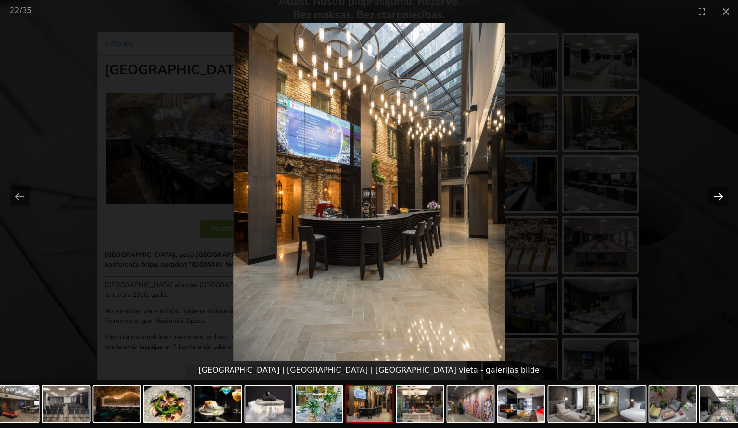
click at [721, 196] on button "Next slide" at bounding box center [718, 196] width 20 height 19
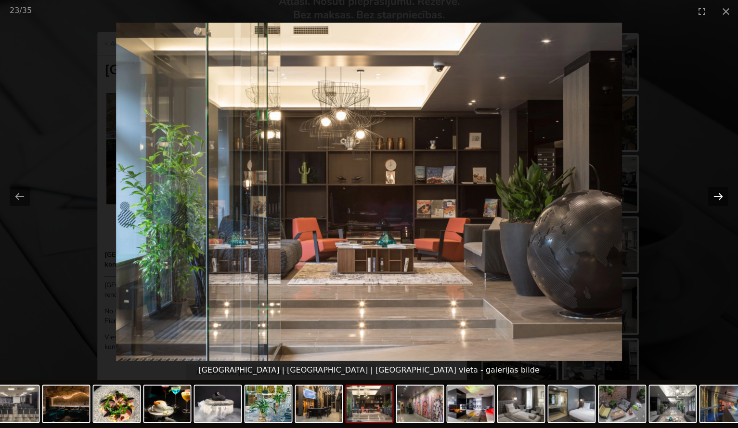
click at [721, 196] on button "Next slide" at bounding box center [718, 196] width 20 height 19
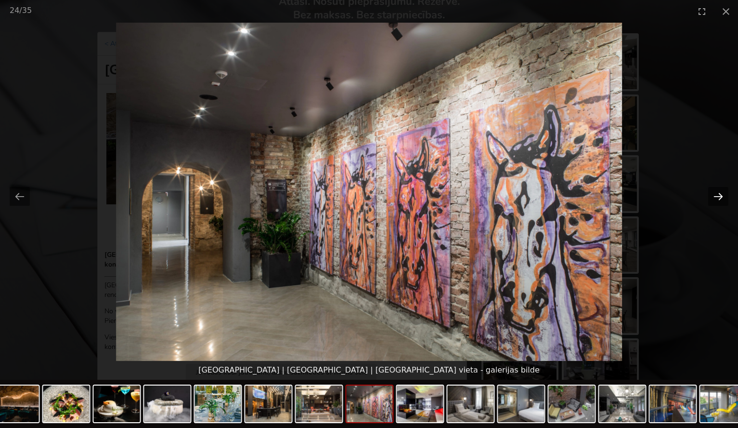
click at [721, 196] on button "Next slide" at bounding box center [718, 196] width 20 height 19
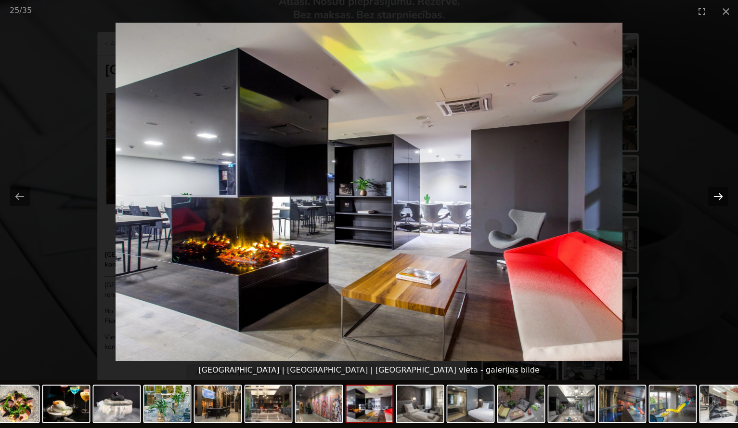
click at [721, 196] on button "Next slide" at bounding box center [718, 196] width 20 height 19
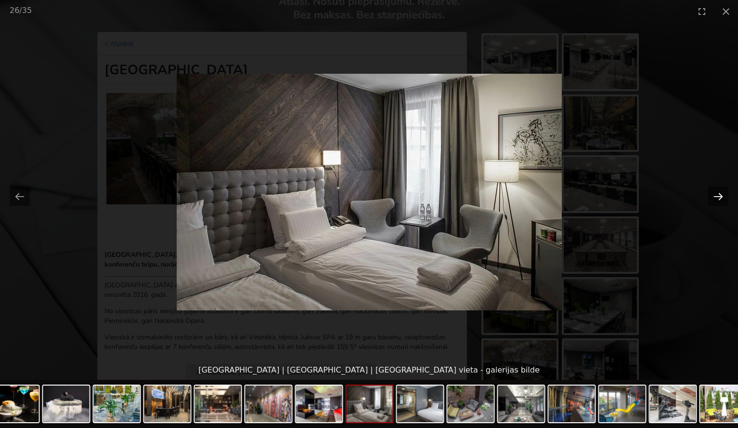
click at [721, 196] on button "Next slide" at bounding box center [718, 196] width 20 height 19
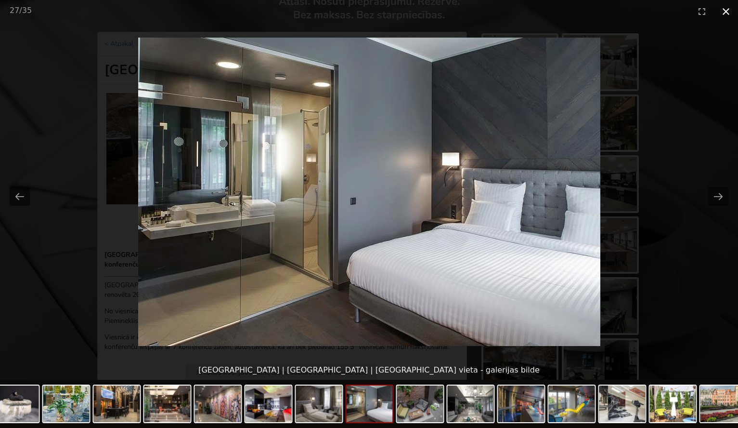
click at [725, 11] on button "Close gallery" at bounding box center [726, 11] width 24 height 23
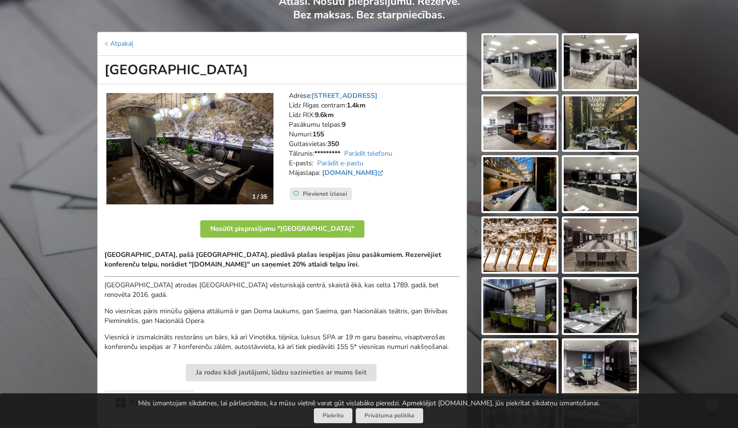
click at [362, 160] on link "Parādīt e-pastu" at bounding box center [340, 162] width 46 height 9
drag, startPoint x: 382, startPoint y: 159, endPoint x: 316, endPoint y: 159, distance: 66.0
click at [316, 159] on address "Adrese: [STREET_ADDRESS] Rīgas centram: 1.4km Līdz RIX: 9.6km Pasākumu telpas: …" at bounding box center [374, 139] width 171 height 96
copy address "[EMAIL_ADDRESS][DOMAIN_NAME]"
click at [374, 168] on link "[DOMAIN_NAME]" at bounding box center [353, 172] width 63 height 9
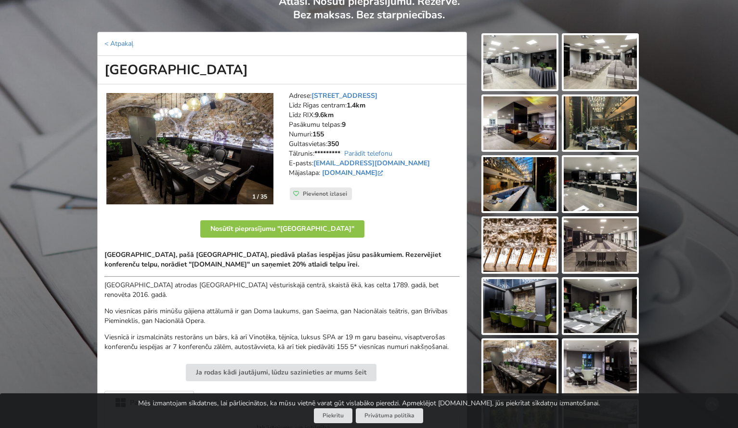
scroll to position [83, 0]
